Goal: Navigation & Orientation: Find specific page/section

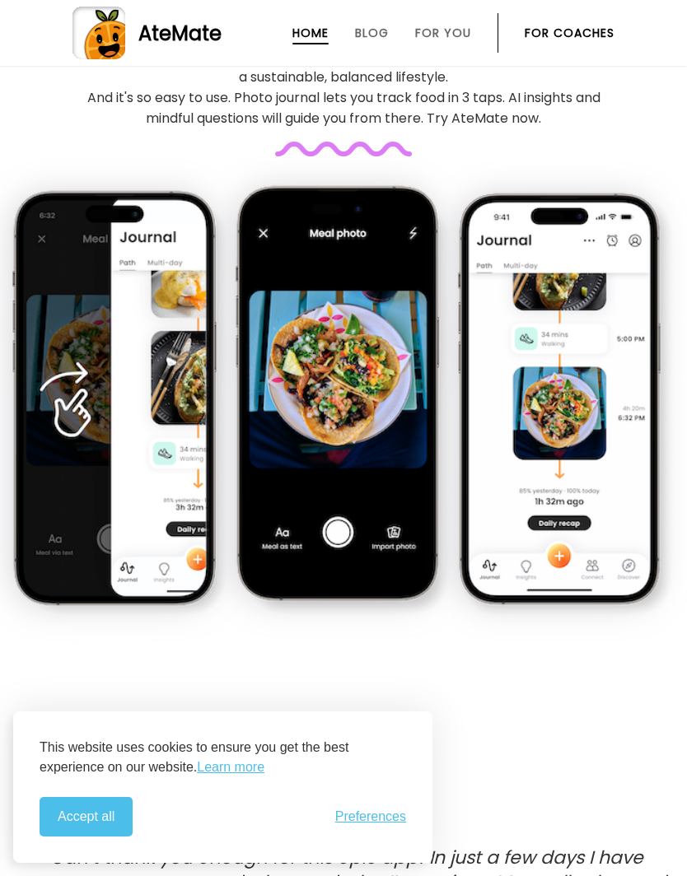
scroll to position [1089, 0]
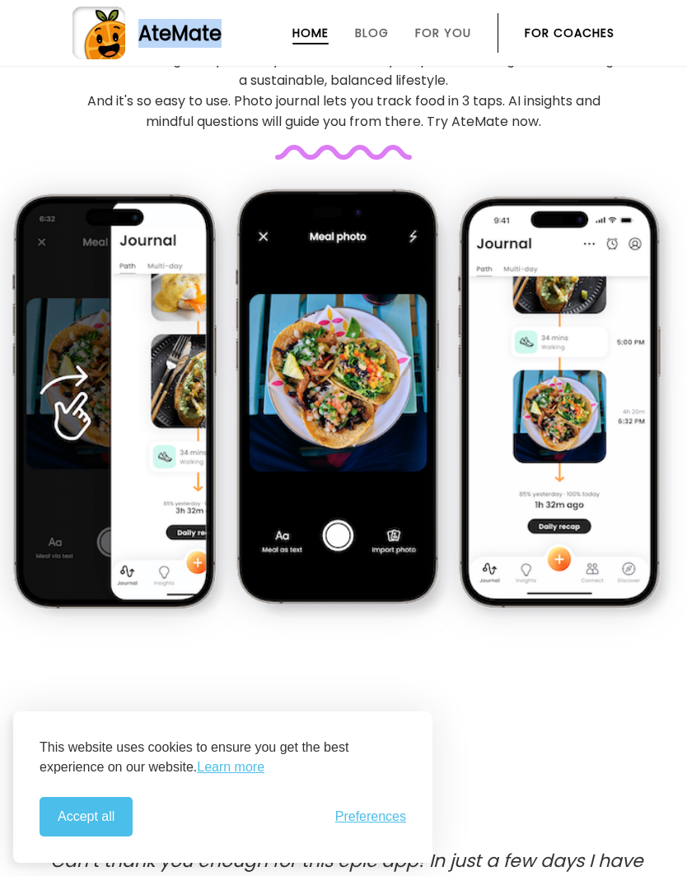
click at [372, 37] on link "Blog" at bounding box center [372, 32] width 34 height 13
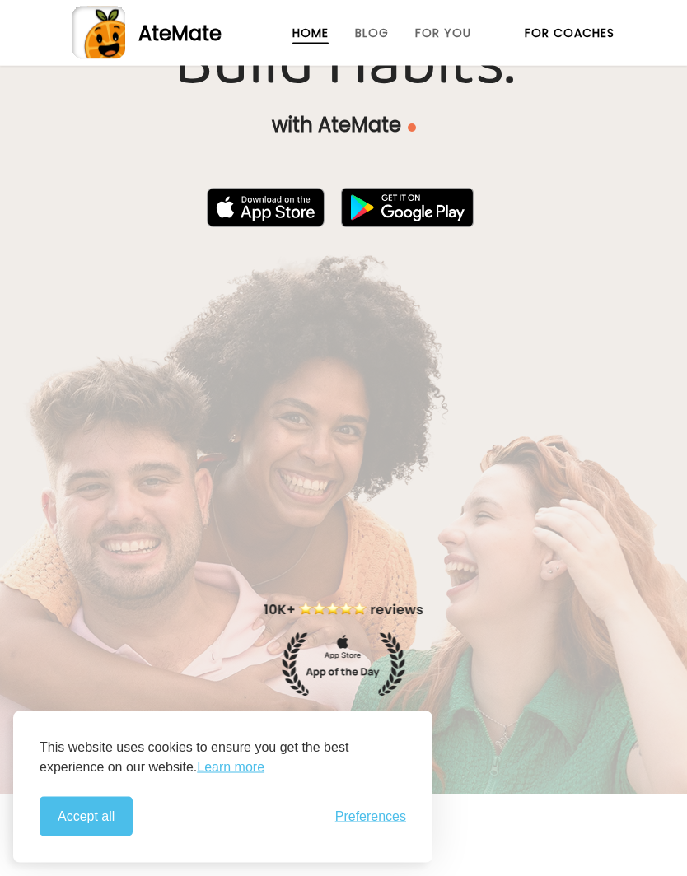
scroll to position [0, 0]
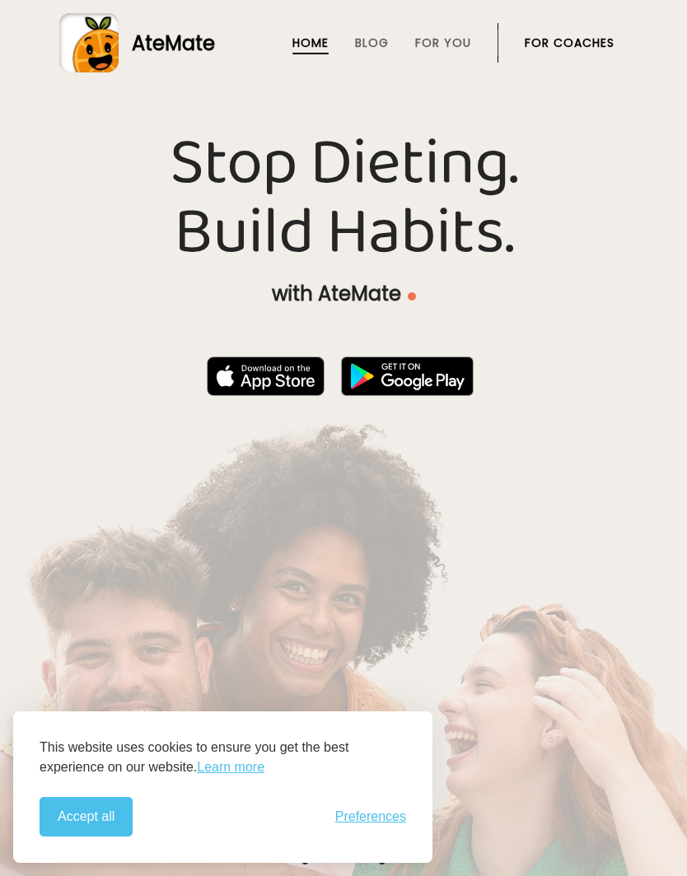
click at [316, 49] on link "Home" at bounding box center [310, 42] width 36 height 13
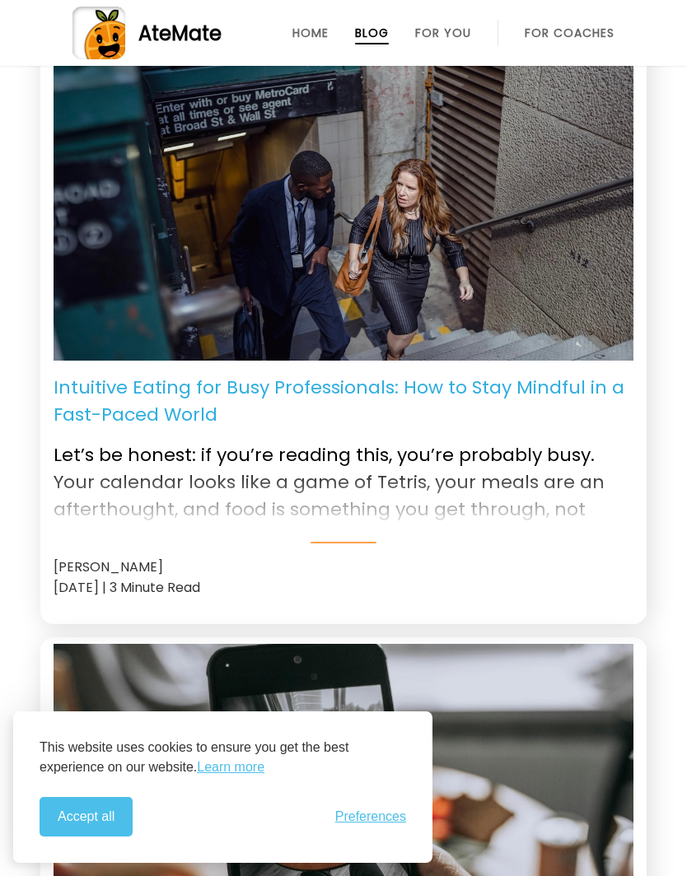
scroll to position [2431, 0]
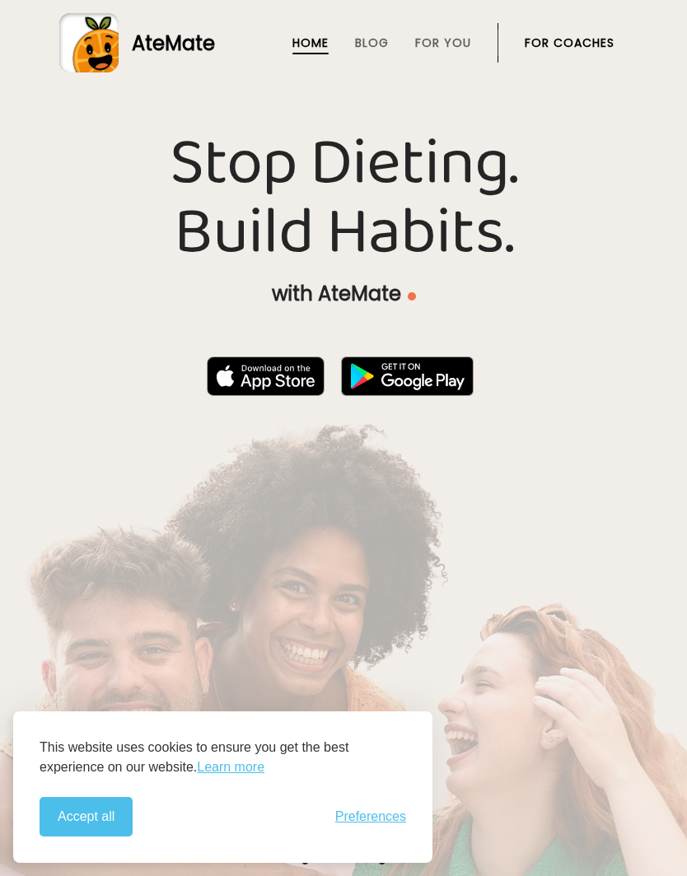
click at [379, 40] on link "Blog" at bounding box center [372, 42] width 34 height 13
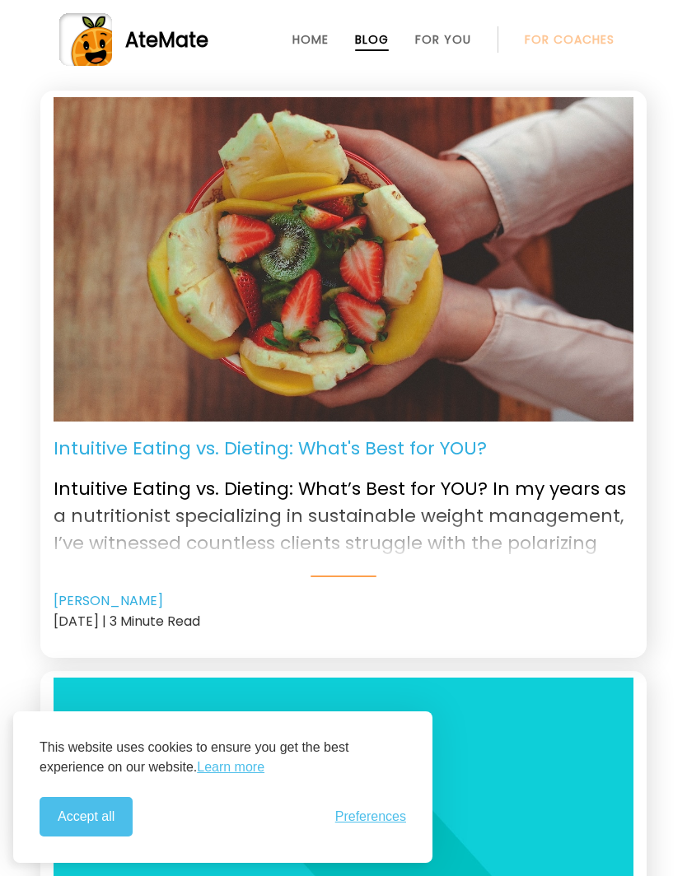
click at [440, 44] on link "For You" at bounding box center [443, 39] width 56 height 13
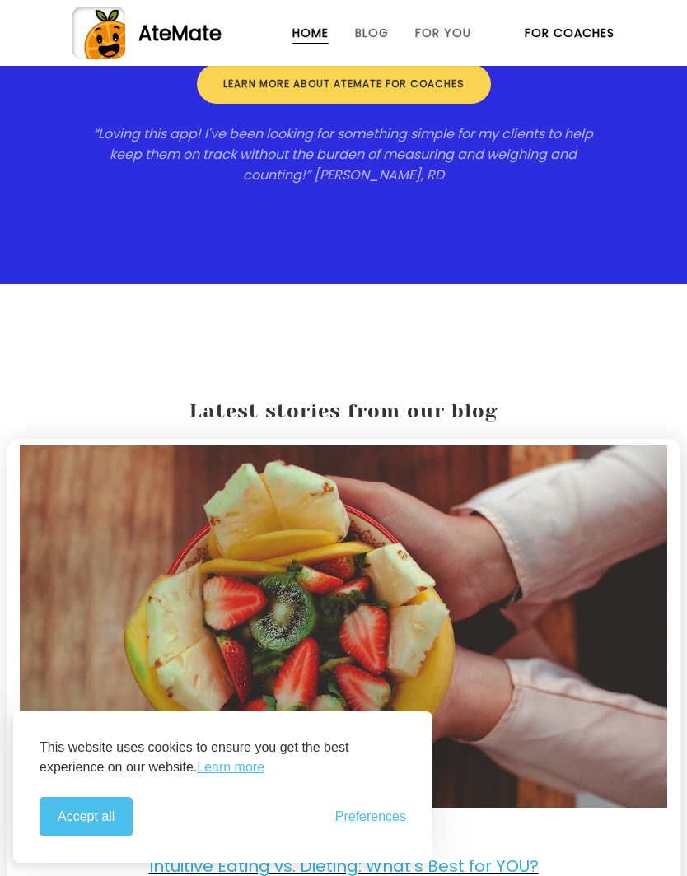
scroll to position [2958, 0]
